Goal: Task Accomplishment & Management: Complete application form

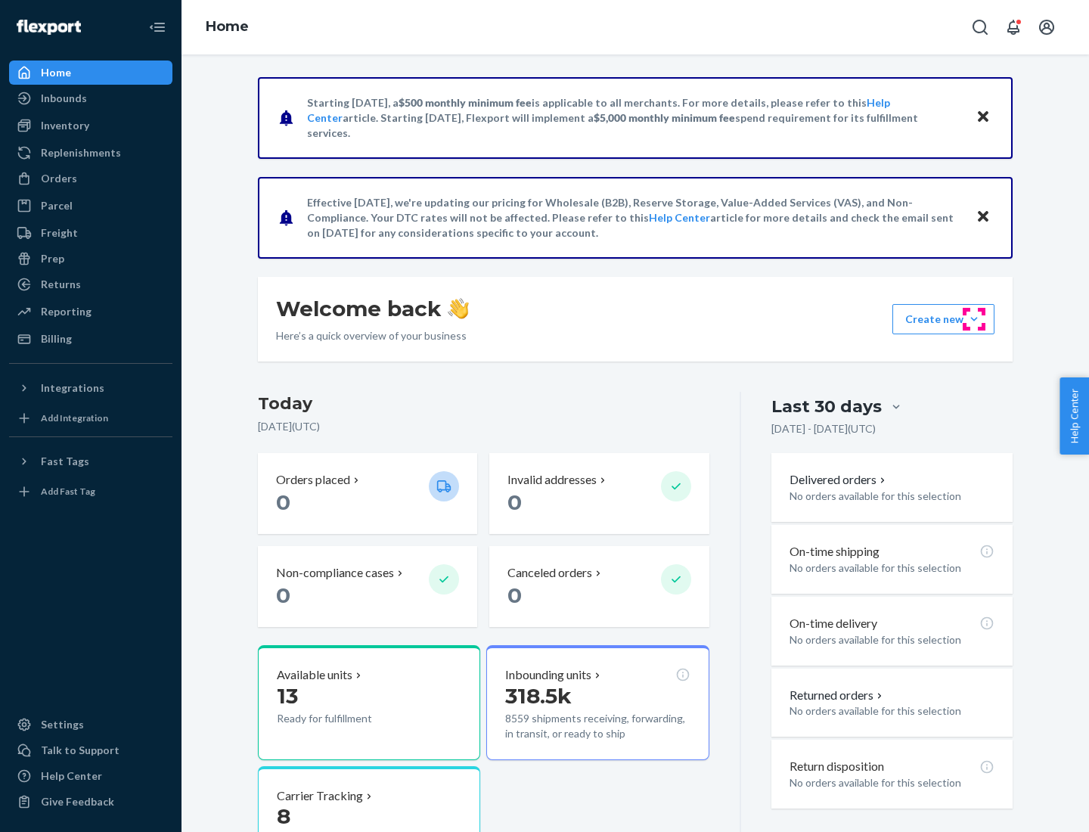
click at [974, 319] on button "Create new Create new inbound Create new order Create new product" at bounding box center [943, 319] width 102 height 30
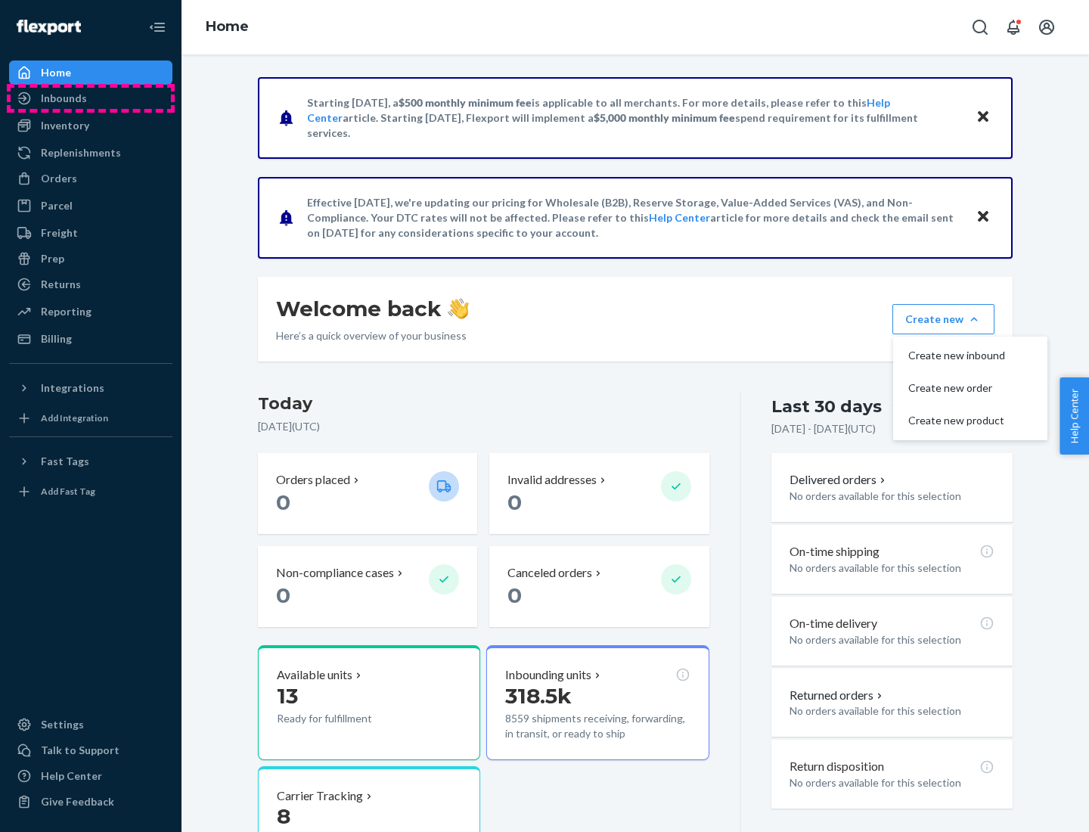
click at [91, 98] on div "Inbounds" at bounding box center [91, 98] width 160 height 21
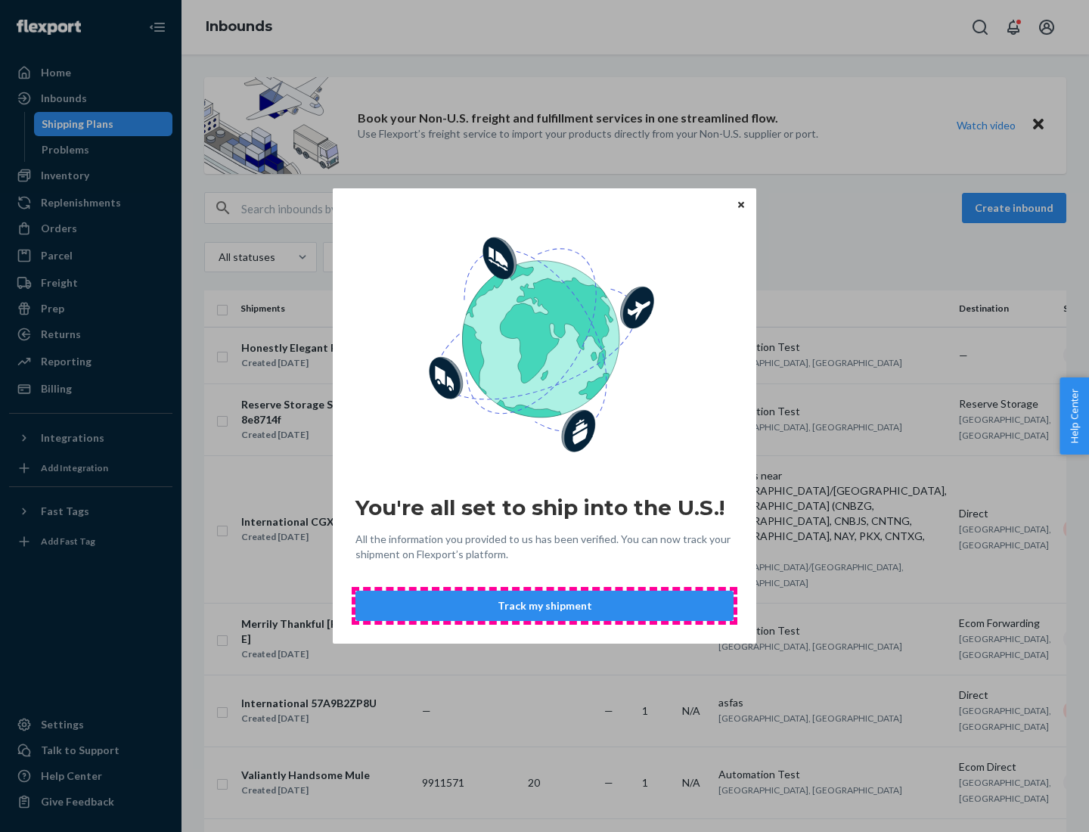
click at [544, 606] on button "Track my shipment" at bounding box center [544, 606] width 378 height 30
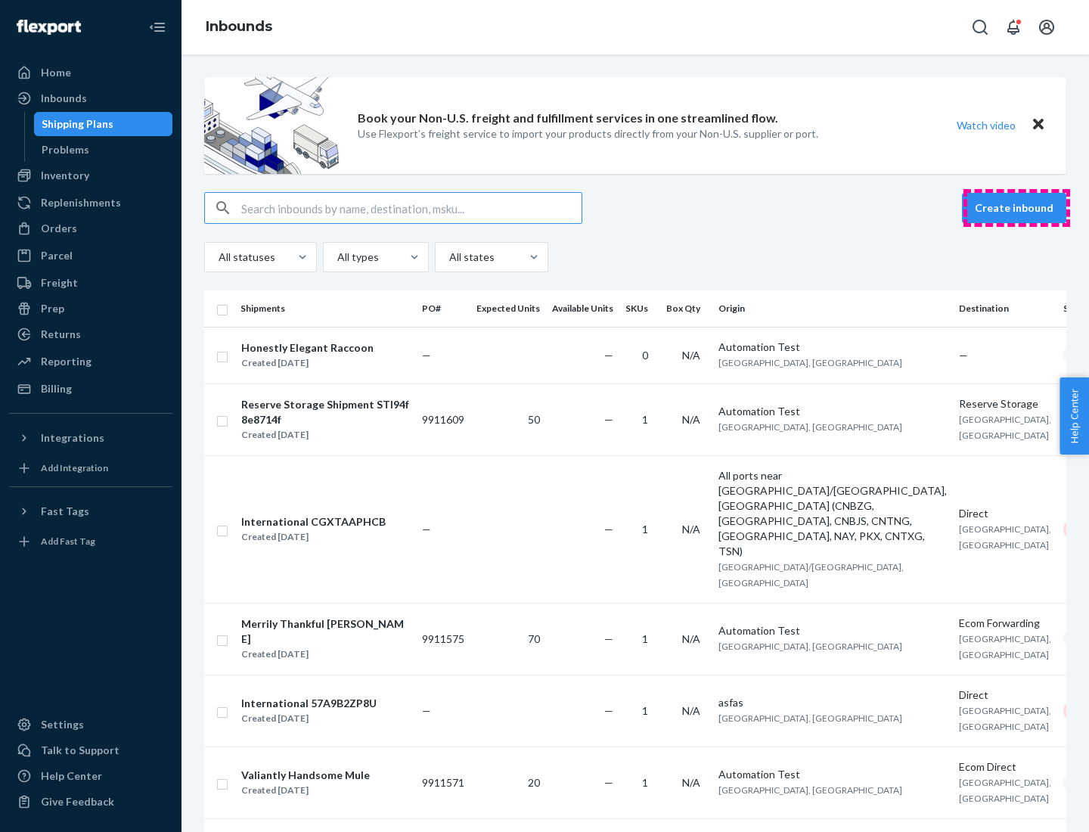
click at [1016, 208] on button "Create inbound" at bounding box center [1014, 208] width 104 height 30
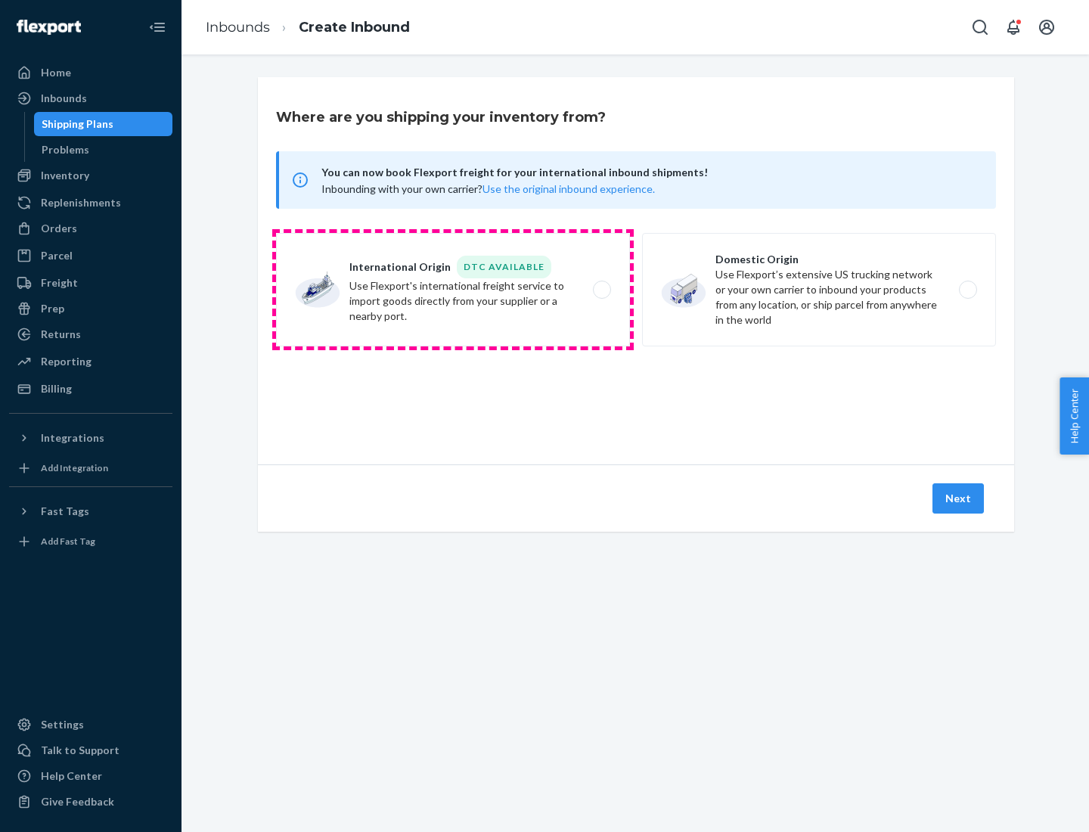
click at [453, 290] on label "International Origin DTC Available Use Flexport's international freight service…" at bounding box center [453, 289] width 354 height 113
click at [601, 290] on input "International Origin DTC Available Use Flexport's international freight service…" at bounding box center [606, 290] width 10 height 10
radio input "true"
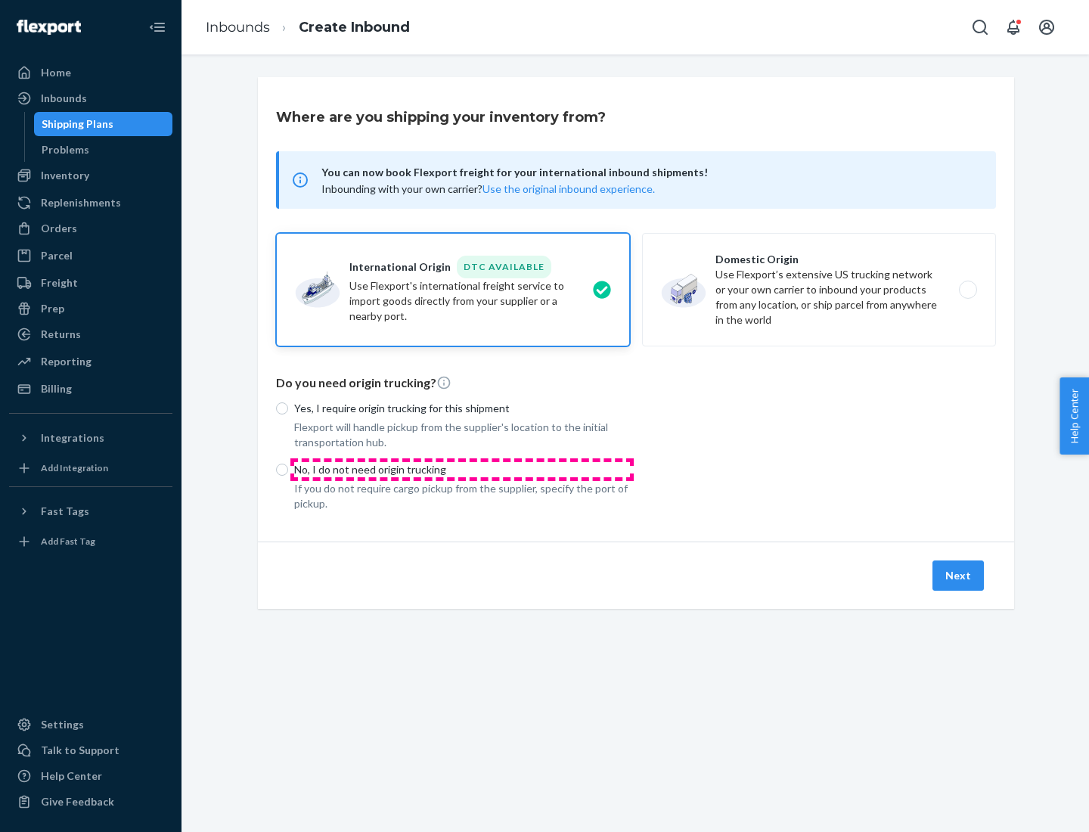
click at [462, 469] on p "No, I do not need origin trucking" at bounding box center [462, 469] width 336 height 15
click at [288, 469] on input "No, I do not need origin trucking" at bounding box center [282, 470] width 12 height 12
radio input "true"
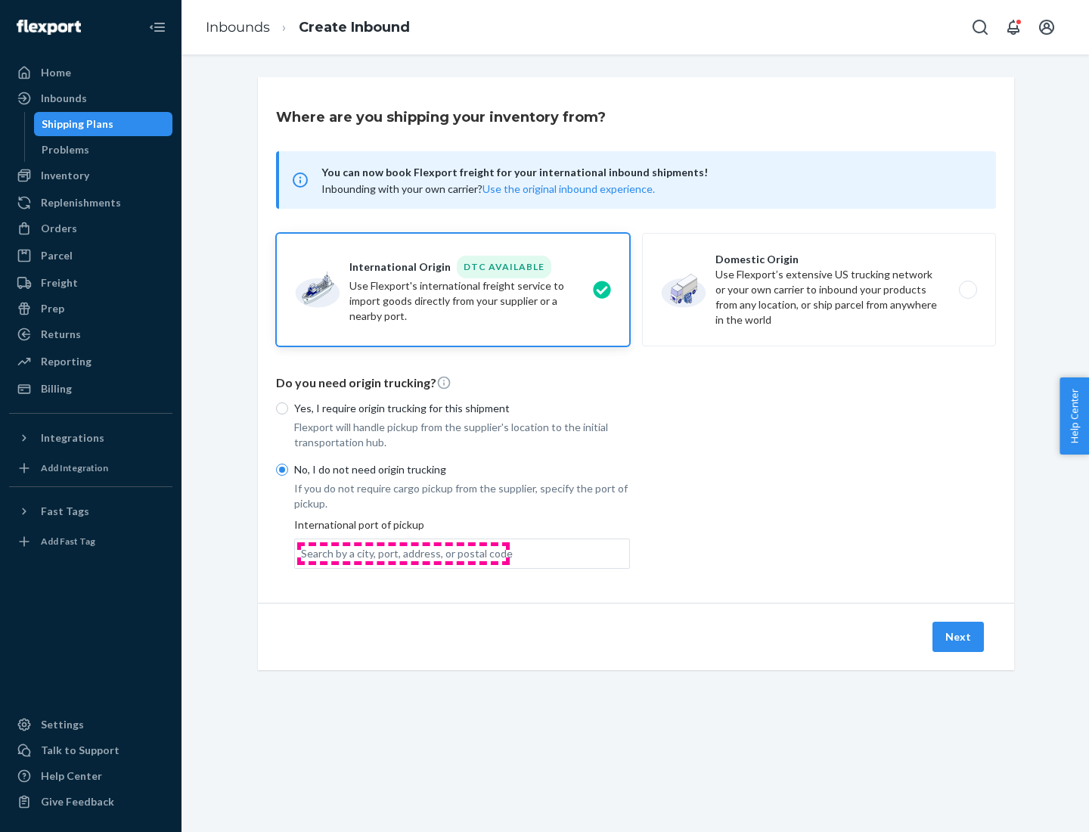
click at [403, 553] on div "Search by a city, port, address, or postal code" at bounding box center [407, 553] width 212 height 15
click at [302, 553] on input "Search by a city, port, address, or postal code" at bounding box center [302, 553] width 2 height 15
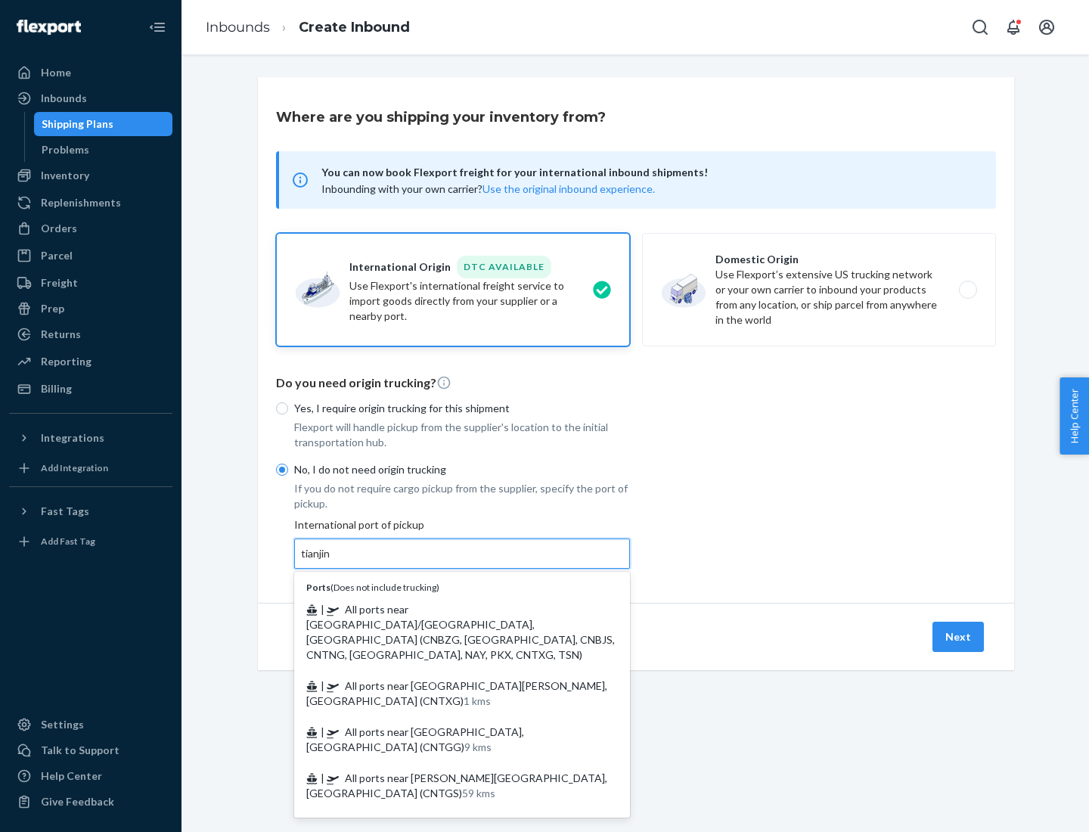
click at [447, 609] on span "| All ports near [GEOGRAPHIC_DATA]/[GEOGRAPHIC_DATA], [GEOGRAPHIC_DATA] (CNBZG,…" at bounding box center [460, 632] width 309 height 58
click at [332, 561] on input "tianjin" at bounding box center [316, 553] width 31 height 15
type input "All ports near [GEOGRAPHIC_DATA]/[GEOGRAPHIC_DATA], [GEOGRAPHIC_DATA] (CNBZG, […"
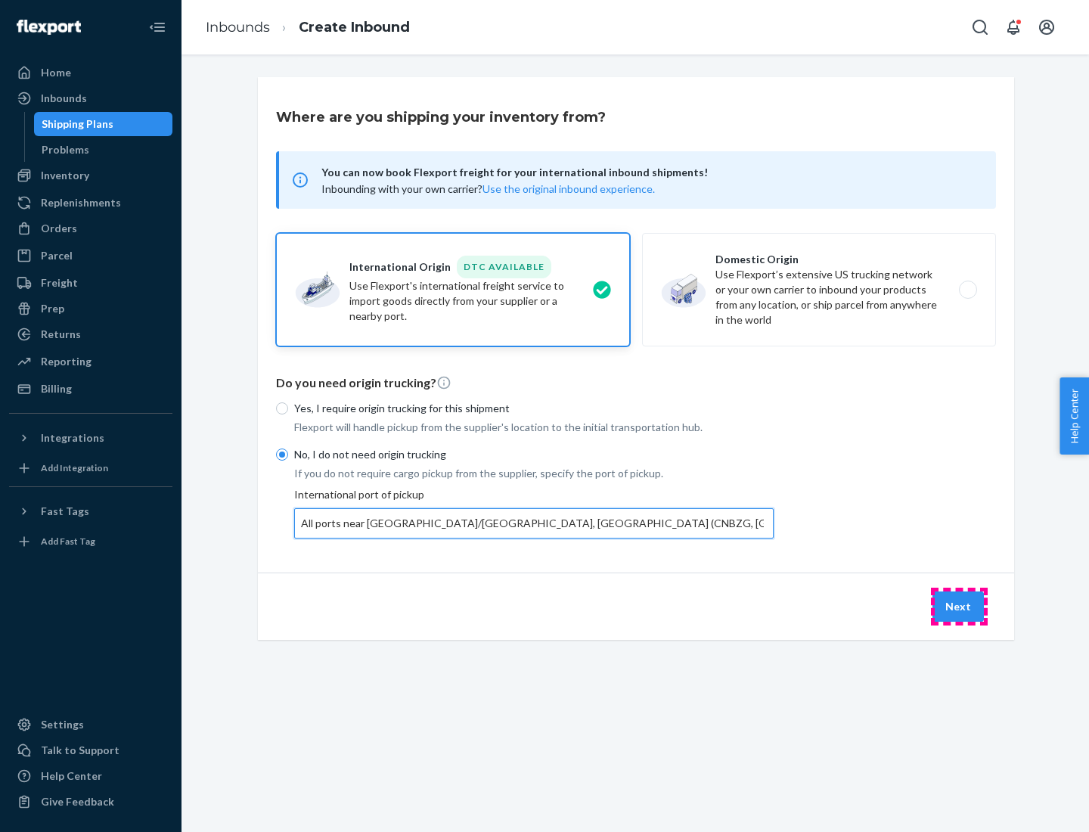
click at [959, 606] on button "Next" at bounding box center [957, 606] width 51 height 30
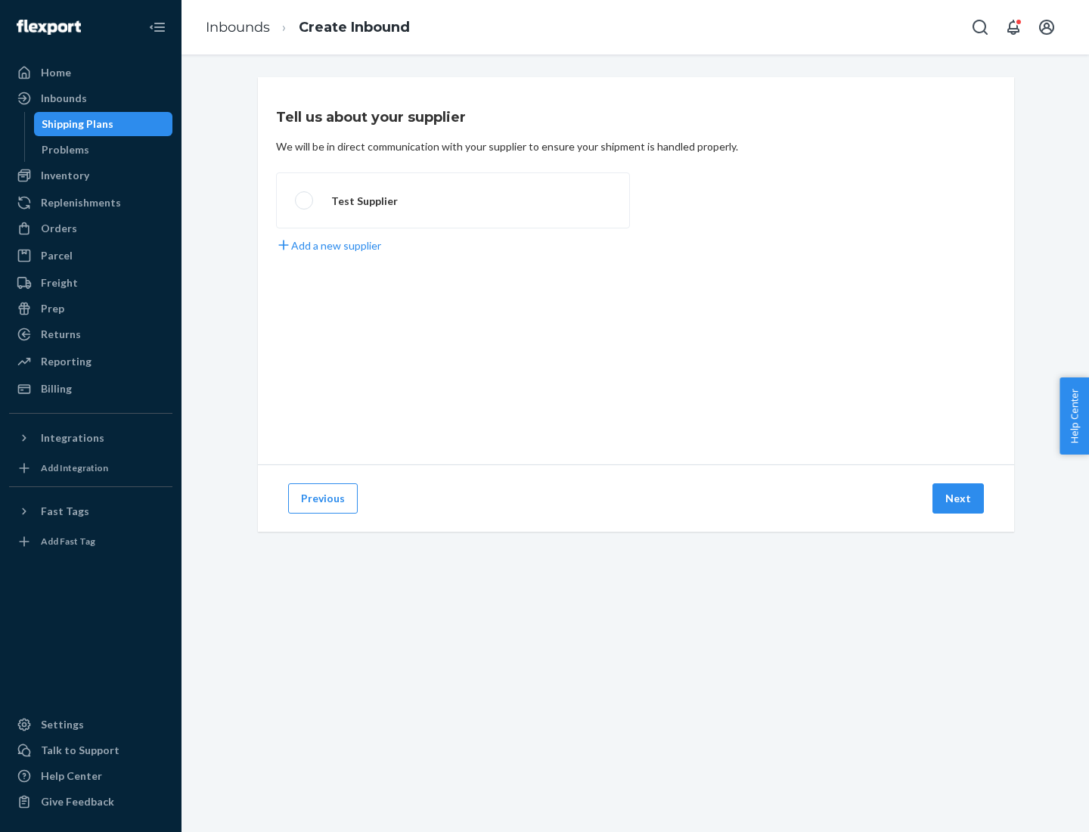
click at [453, 200] on label "Test Supplier" at bounding box center [453, 200] width 354 height 56
click at [305, 200] on input "Test Supplier" at bounding box center [300, 201] width 10 height 10
radio input "true"
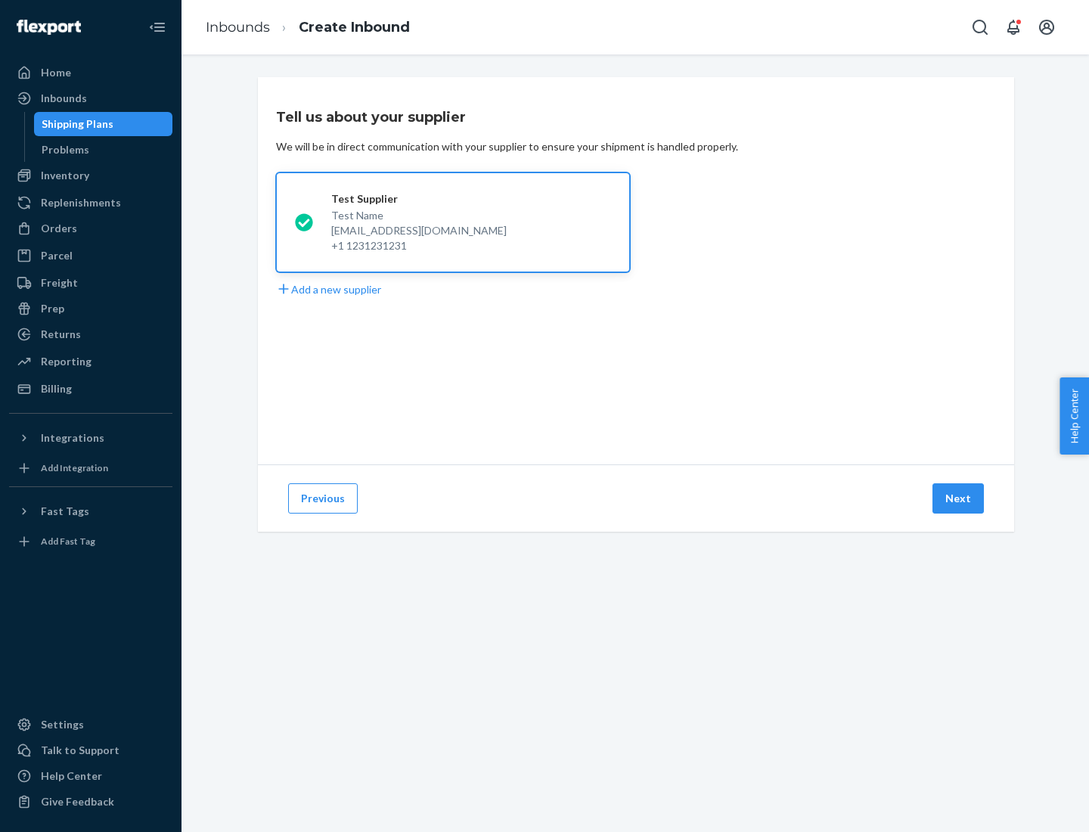
click at [959, 498] on button "Next" at bounding box center [957, 498] width 51 height 30
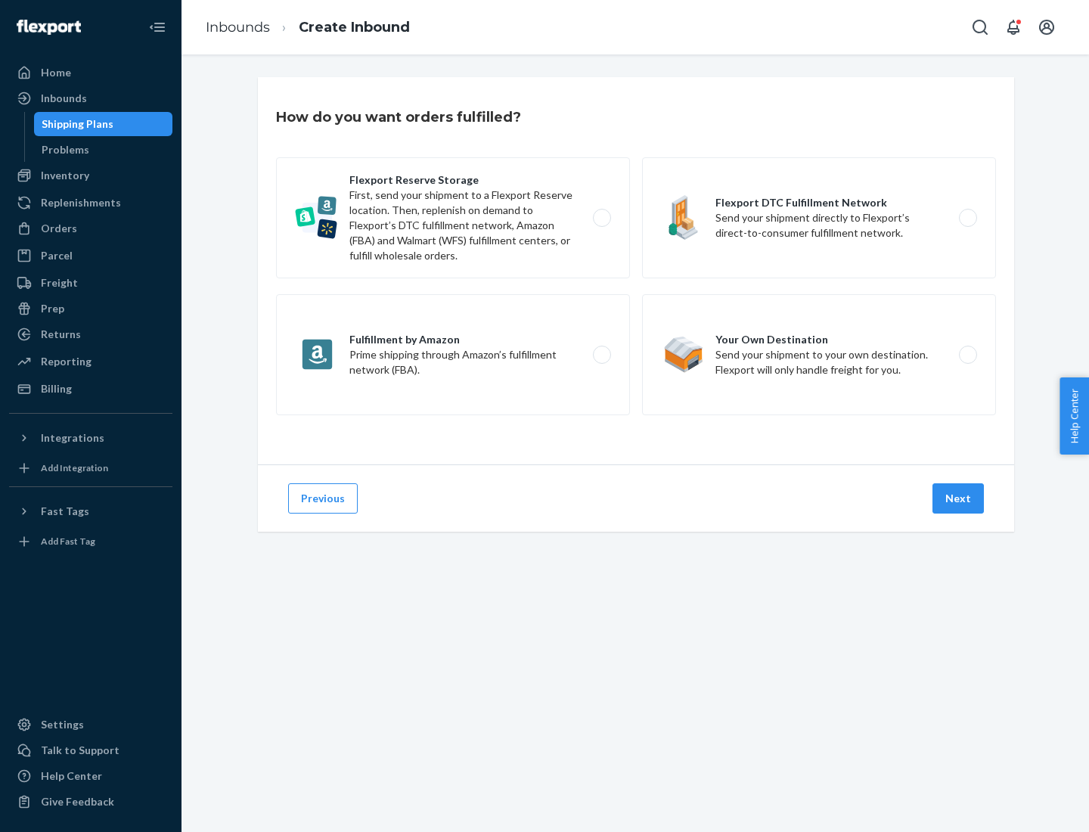
click at [453, 218] on label "Flexport Reserve Storage First, send your shipment to a Flexport Reserve locati…" at bounding box center [453, 217] width 354 height 121
click at [601, 218] on input "Flexport Reserve Storage First, send your shipment to a Flexport Reserve locati…" at bounding box center [606, 218] width 10 height 10
radio input "true"
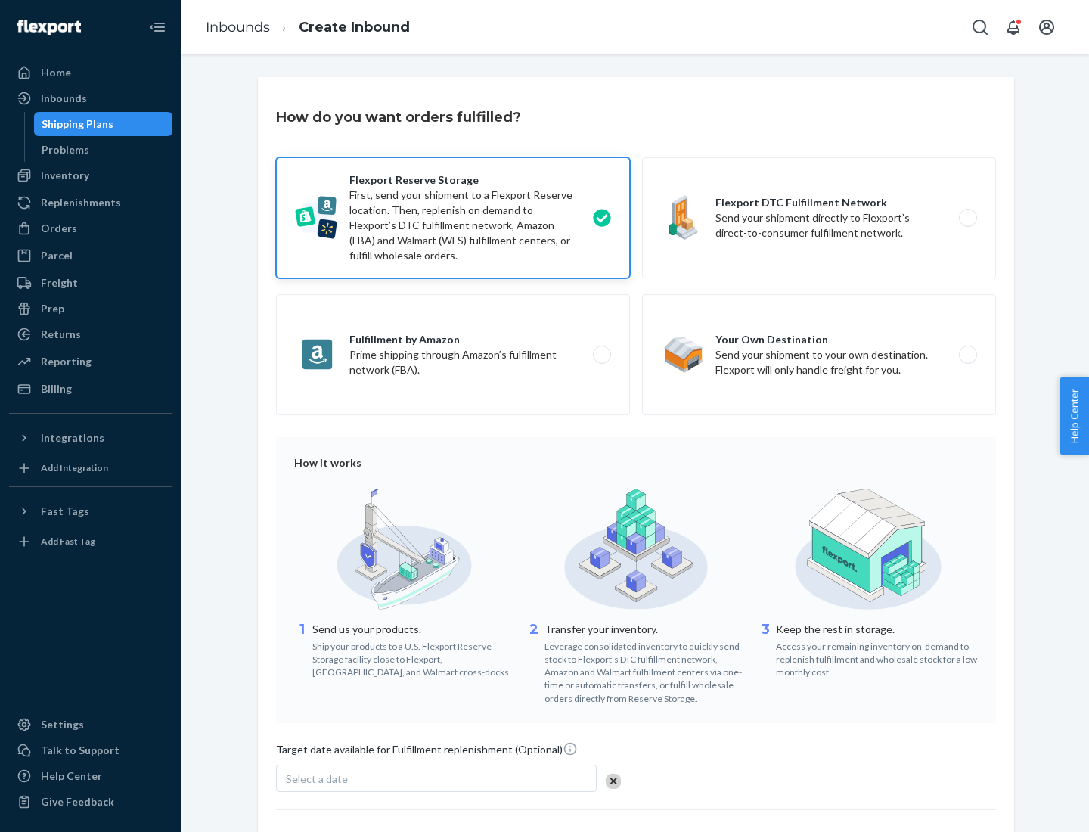
scroll to position [124, 0]
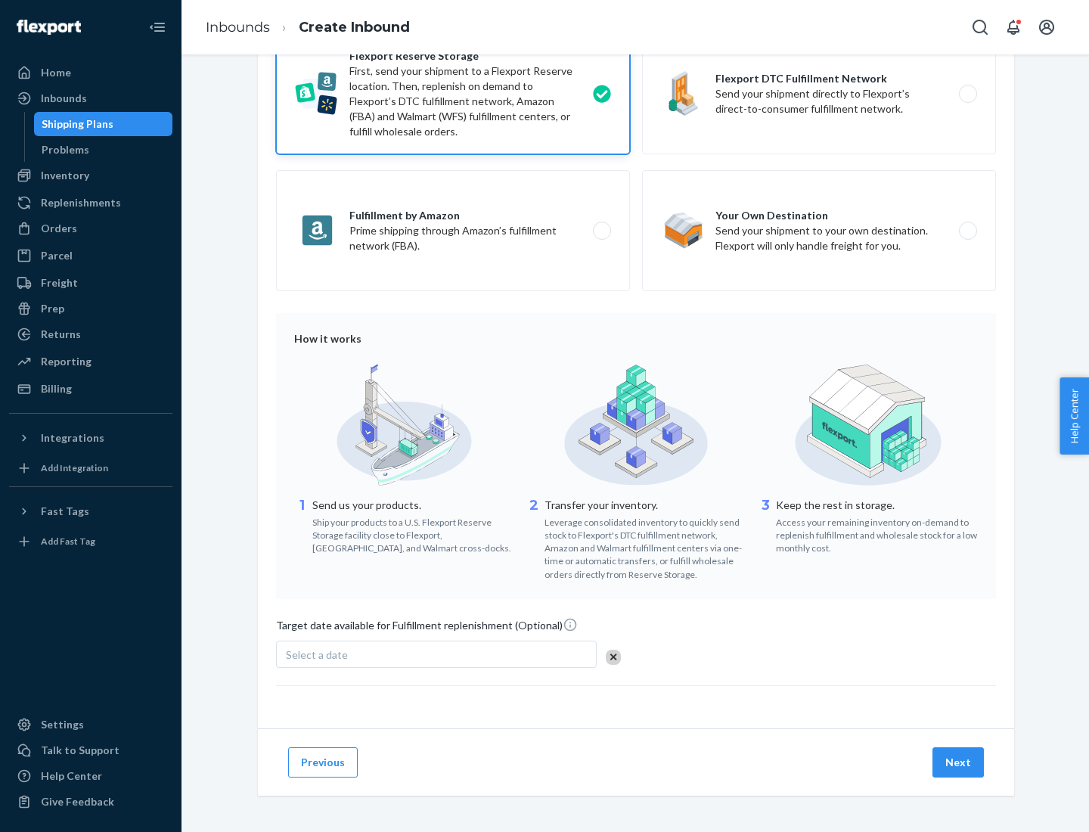
click at [959, 761] on button "Next" at bounding box center [957, 762] width 51 height 30
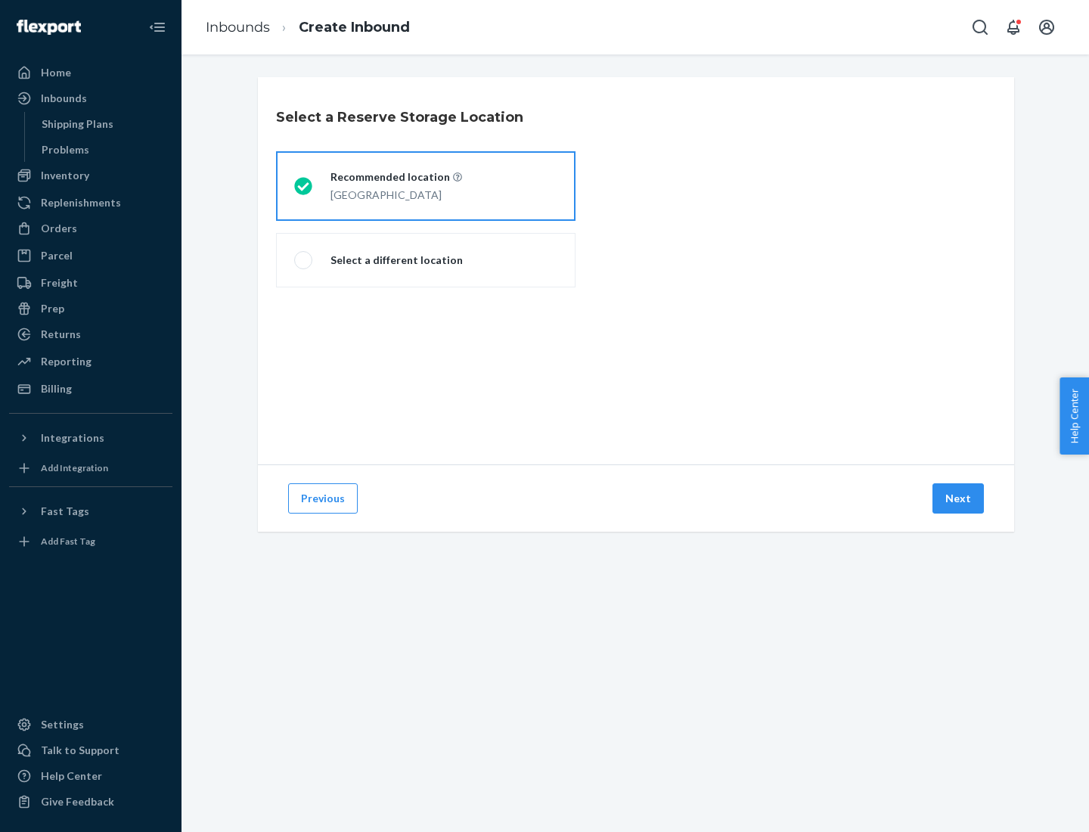
click at [426, 186] on div "[GEOGRAPHIC_DATA]" at bounding box center [396, 194] width 132 height 18
click at [304, 186] on input "Recommended location [GEOGRAPHIC_DATA]" at bounding box center [299, 186] width 10 height 10
click at [959, 498] on button "Next" at bounding box center [957, 498] width 51 height 30
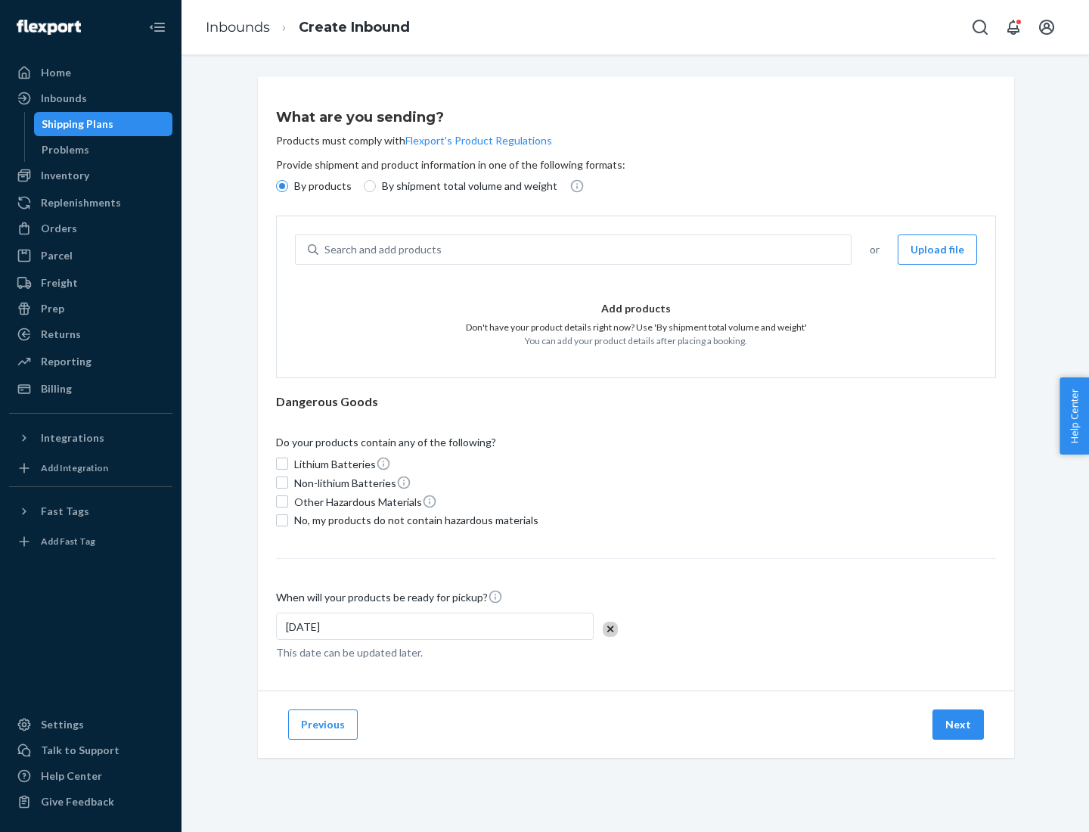
click at [585, 250] on div "Search and add products" at bounding box center [584, 249] width 532 height 27
click at [326, 250] on input "Search and add products" at bounding box center [325, 249] width 2 height 15
click at [368, 186] on input "By shipment total volume and weight" at bounding box center [370, 186] width 12 height 12
radio input "true"
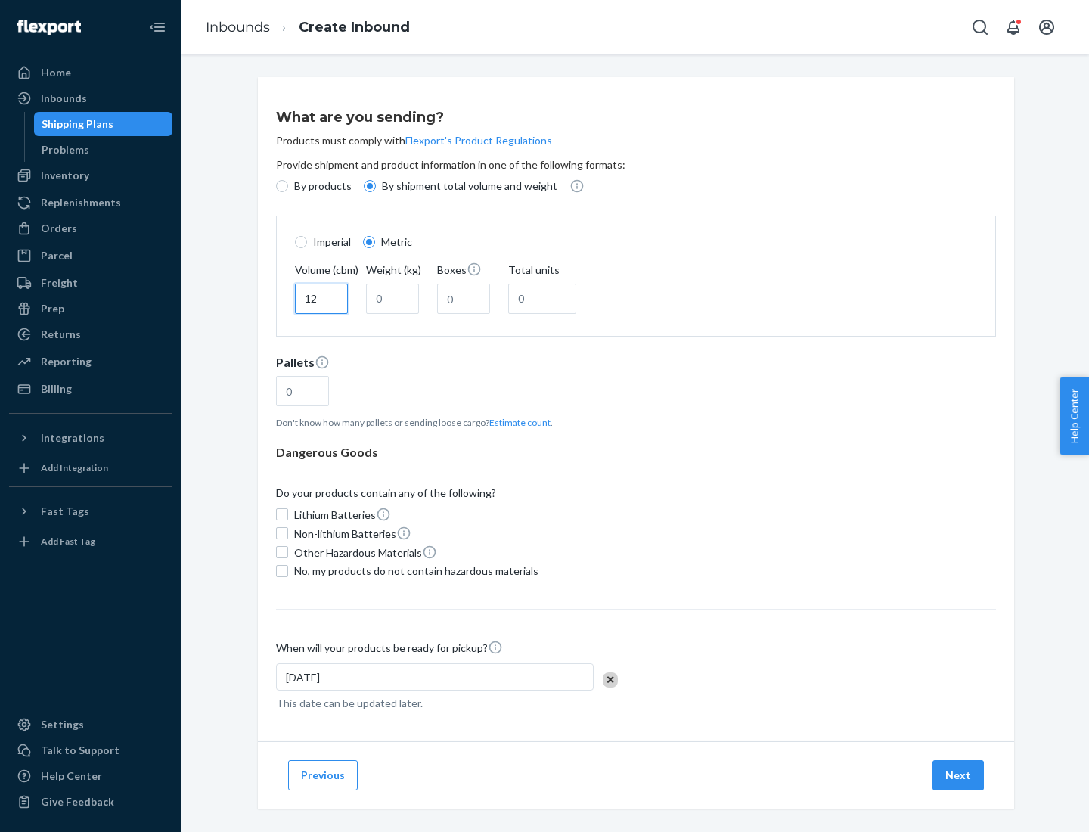
type input "12"
type input "22"
type input "222"
type input "121"
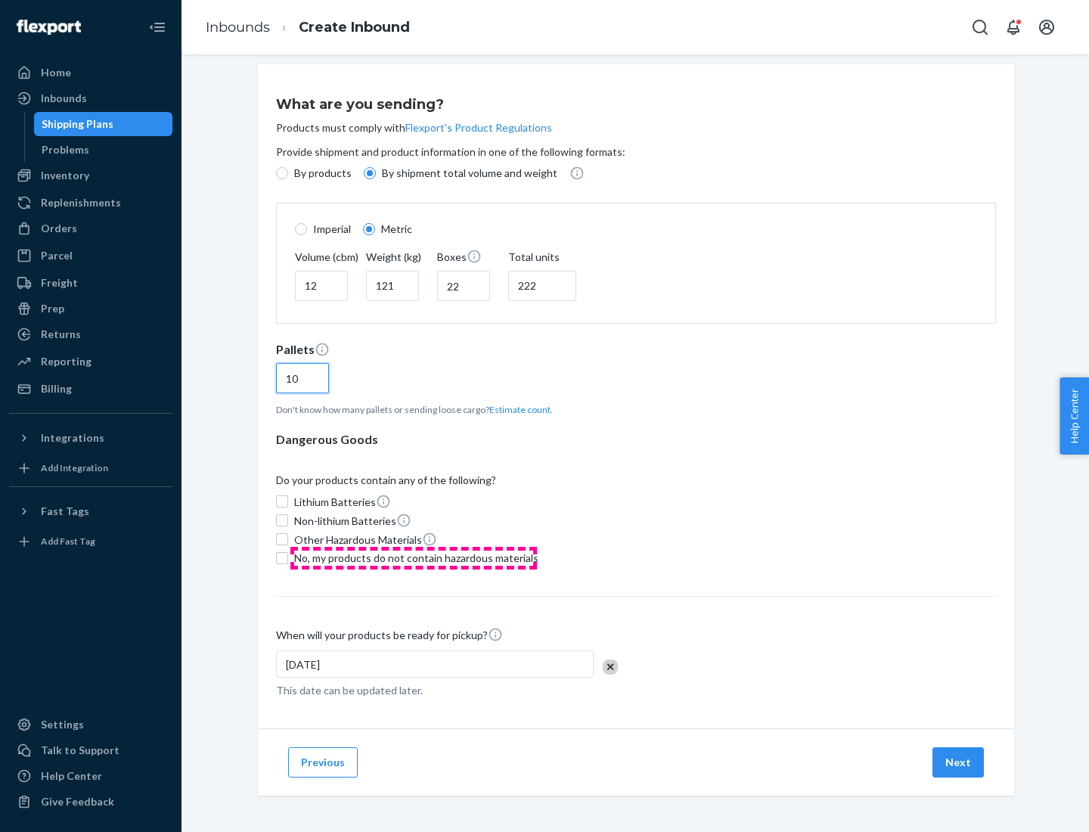
type input "10"
click at [414, 557] on span "No, my products do not contain hazardous materials" at bounding box center [416, 557] width 244 height 15
click at [288, 557] on input "No, my products do not contain hazardous materials" at bounding box center [282, 558] width 12 height 12
checkbox input "true"
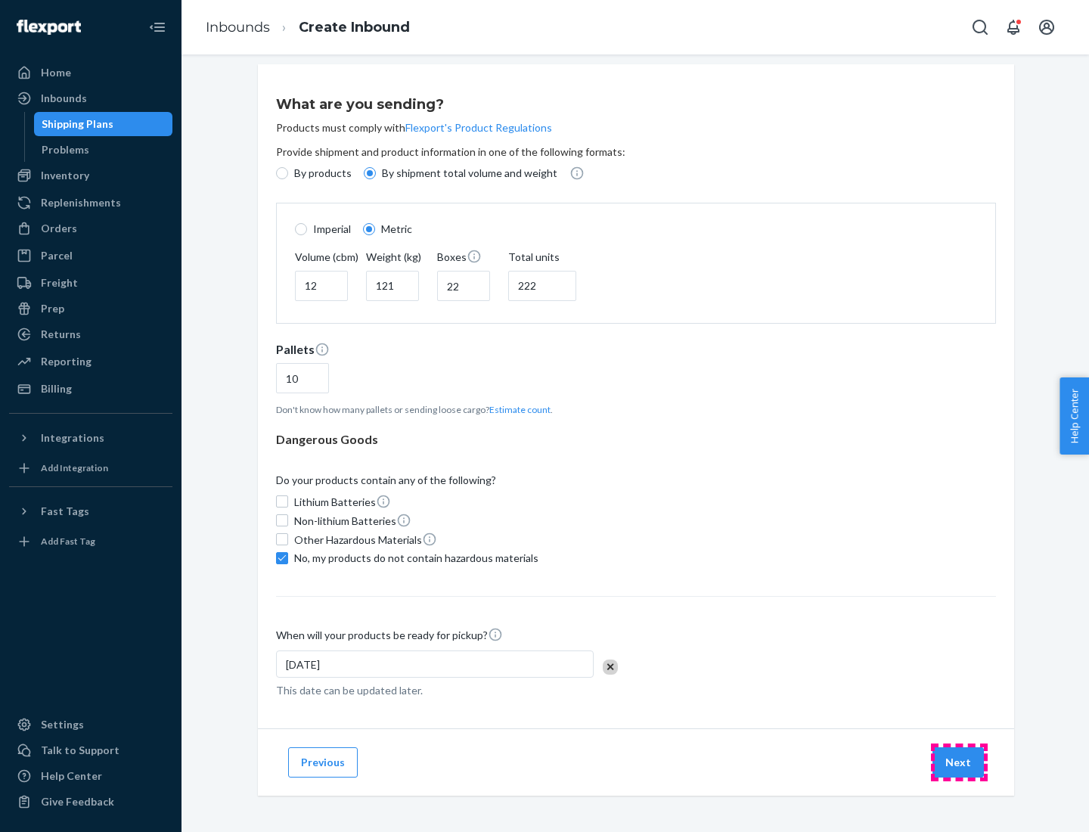
click at [959, 761] on button "Next" at bounding box center [957, 762] width 51 height 30
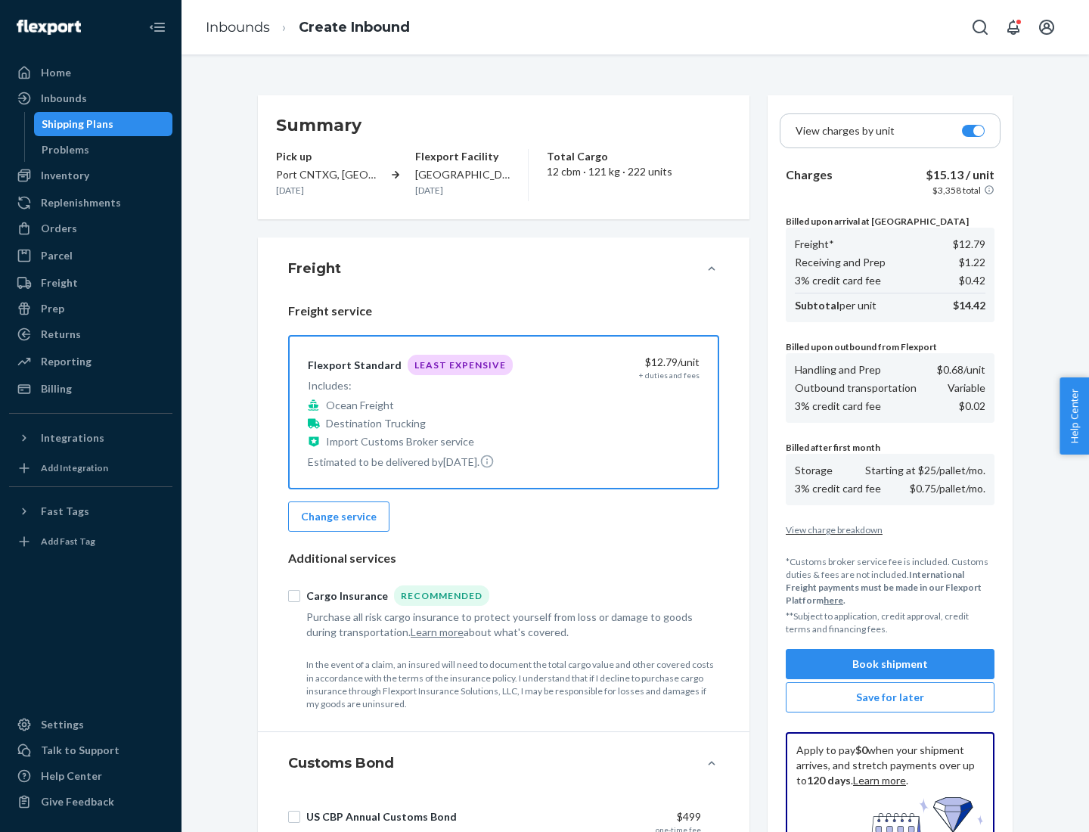
scroll to position [221, 0]
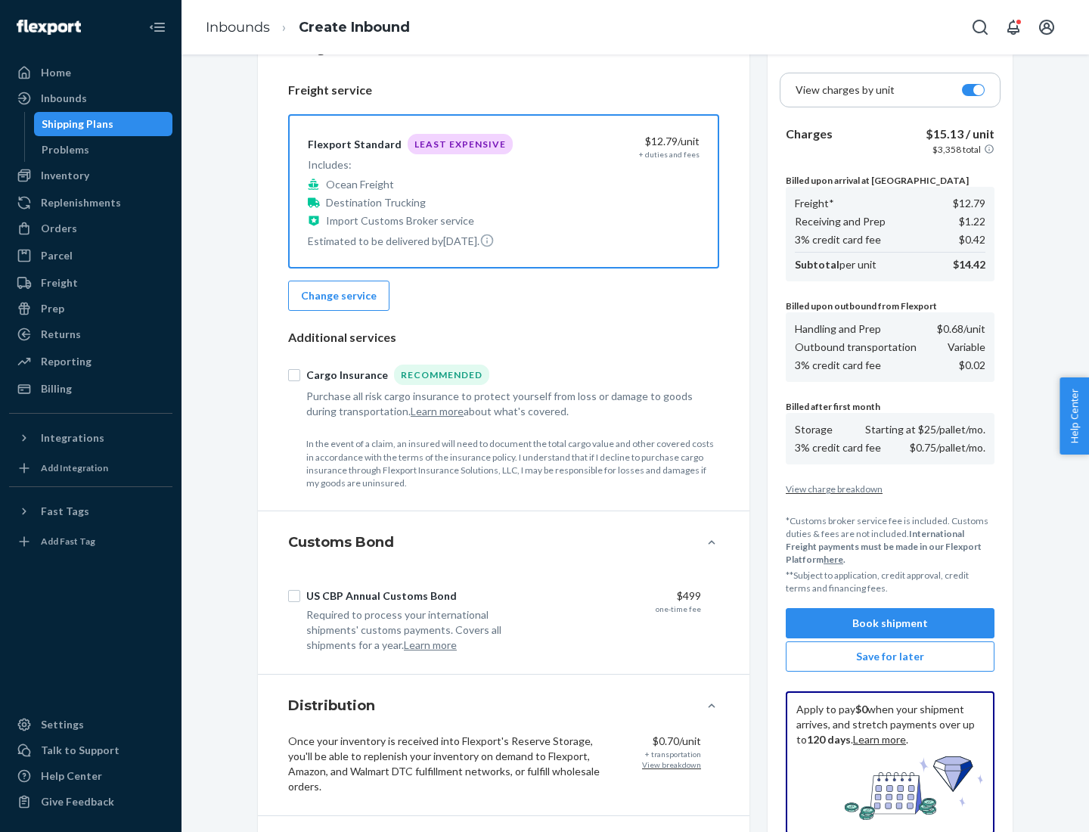
click at [890, 623] on button "Book shipment" at bounding box center [890, 623] width 209 height 30
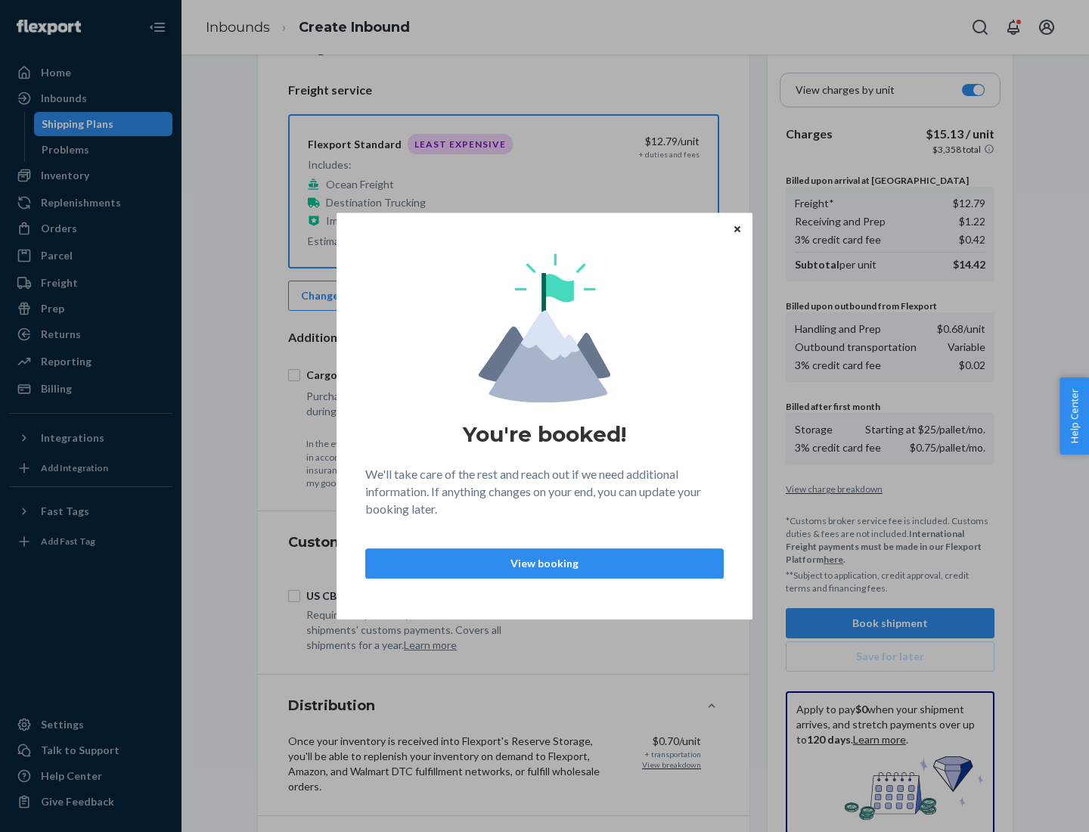
click at [544, 563] on p "View booking" at bounding box center [544, 563] width 333 height 15
